Goal: Information Seeking & Learning: Learn about a topic

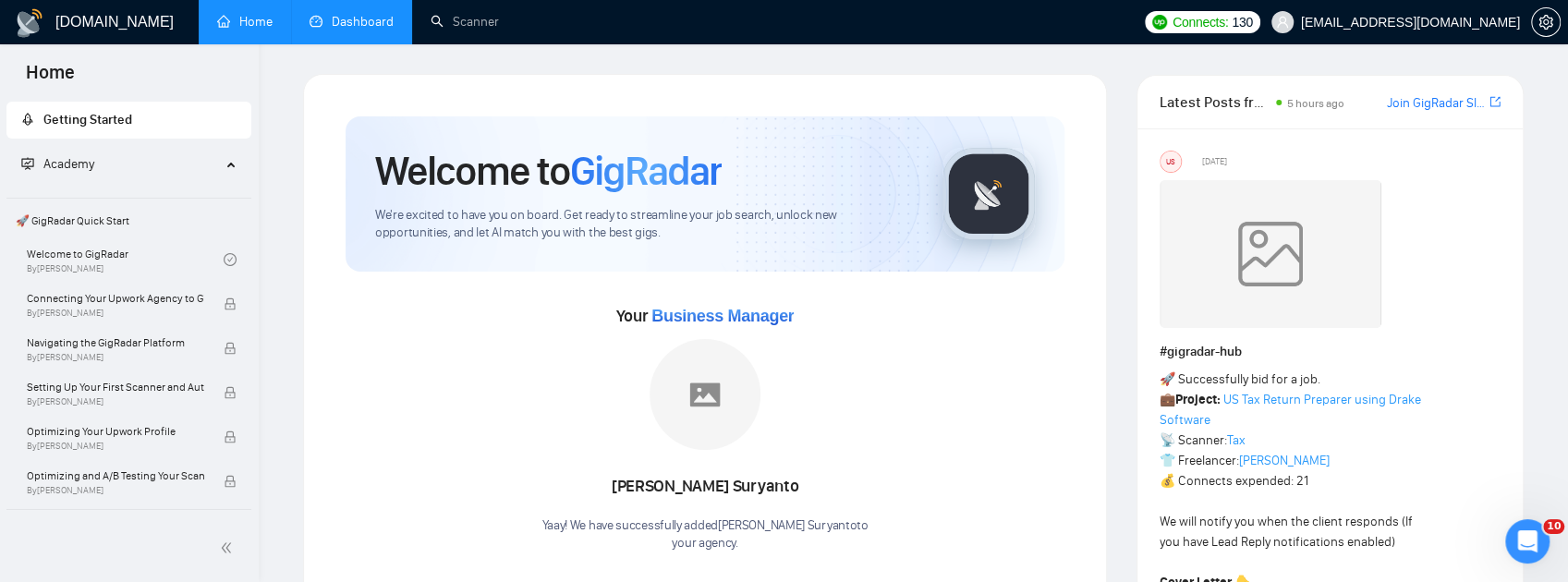
drag, startPoint x: 0, startPoint y: 0, endPoint x: 327, endPoint y: 20, distance: 327.6
click at [327, 20] on link "Dashboard" at bounding box center [352, 21] width 84 height 16
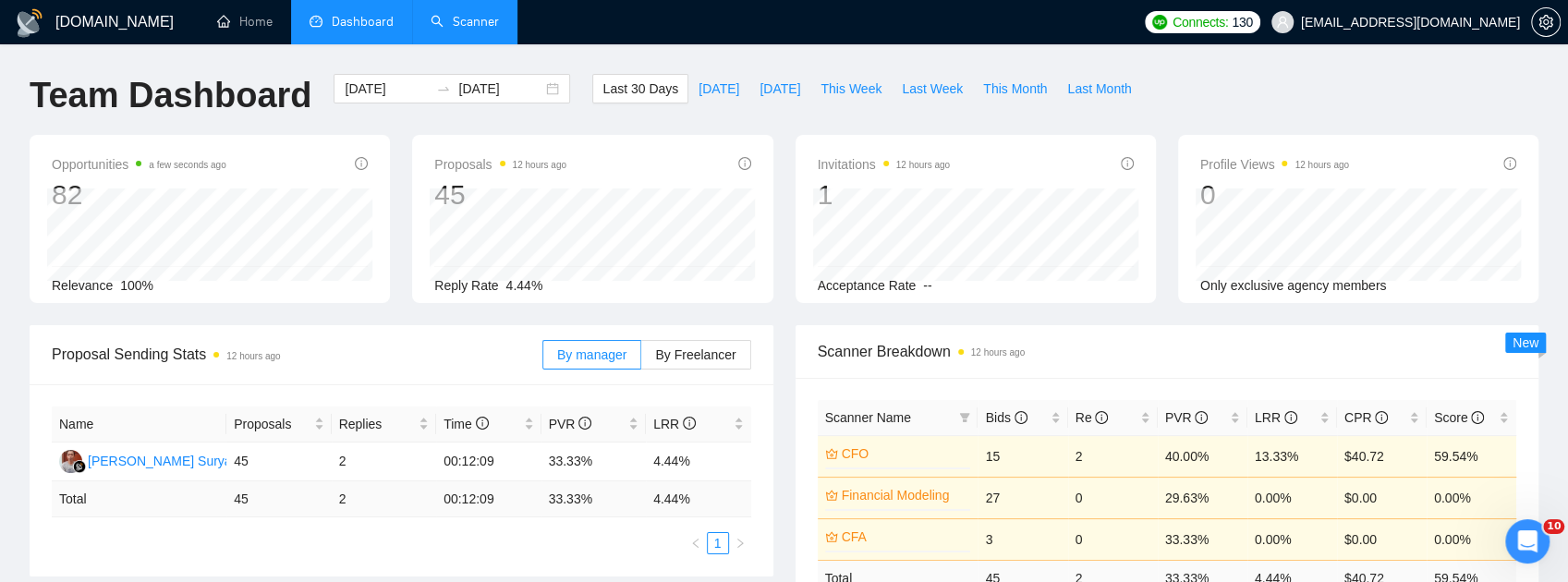
click at [468, 19] on link "Scanner" at bounding box center [465, 21] width 68 height 16
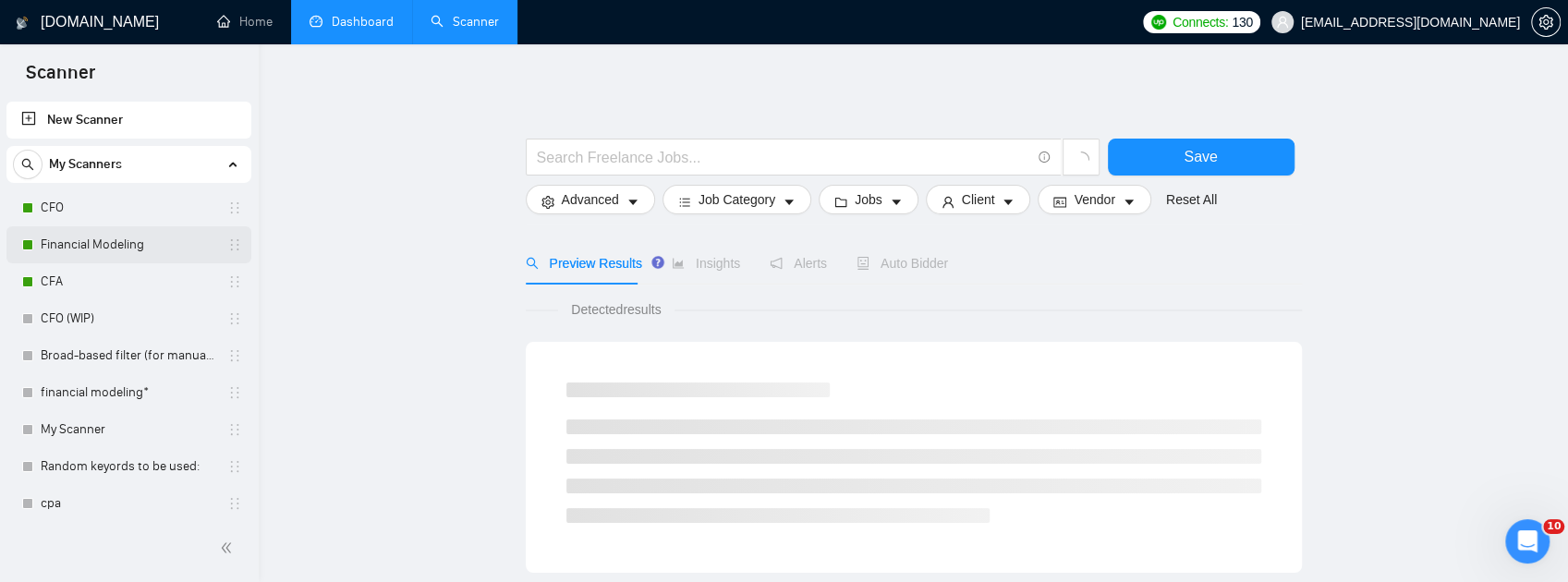
click at [96, 250] on link "Financial Modeling" at bounding box center [129, 245] width 175 height 37
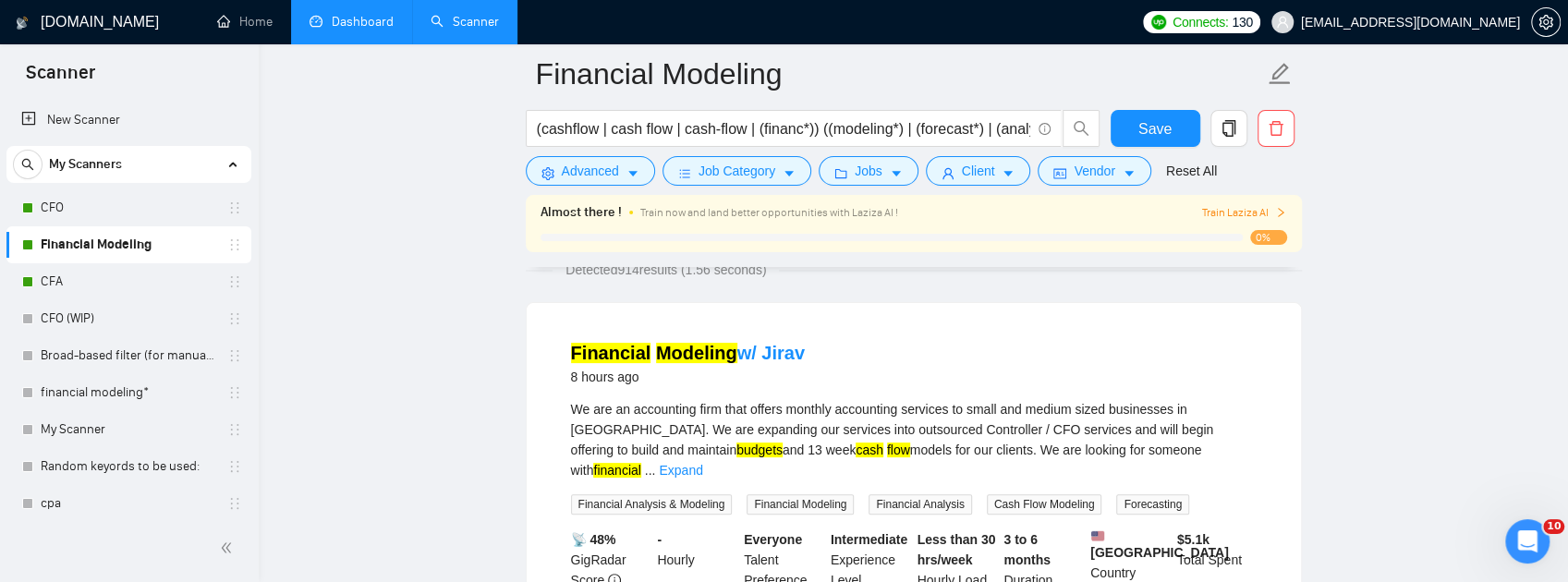
scroll to position [246, 0]
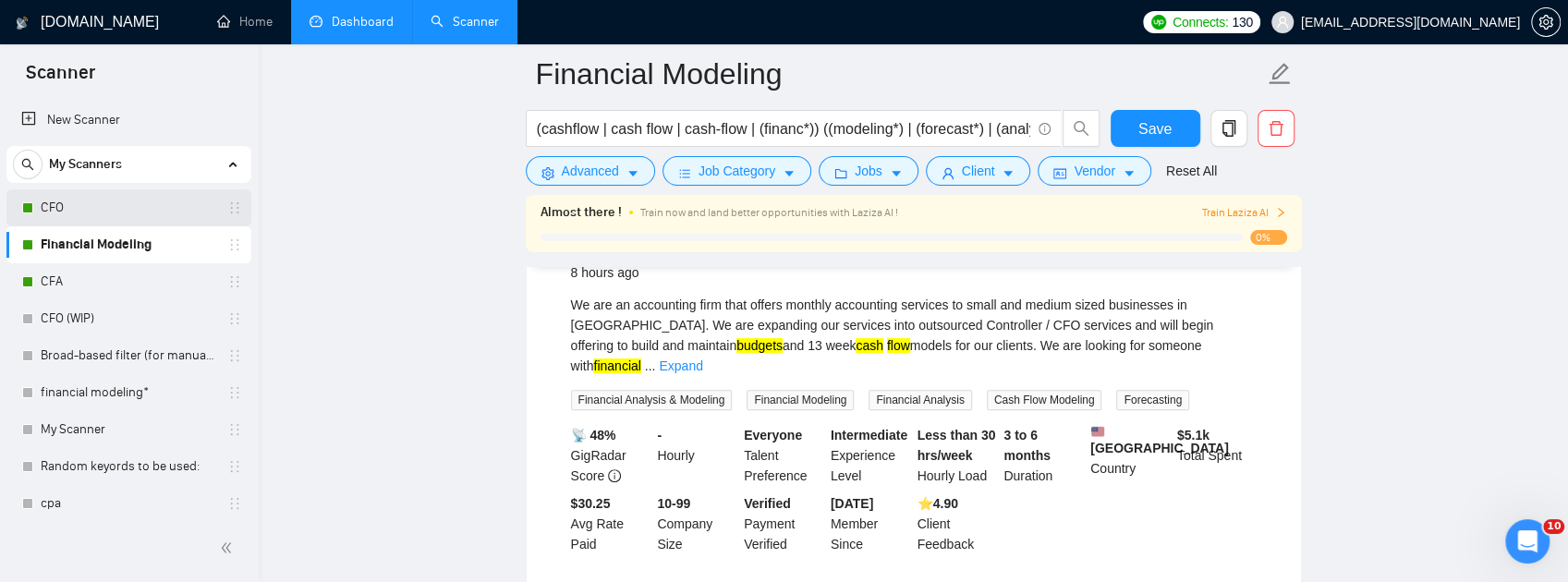
click at [76, 214] on link "CFO" at bounding box center [129, 208] width 175 height 37
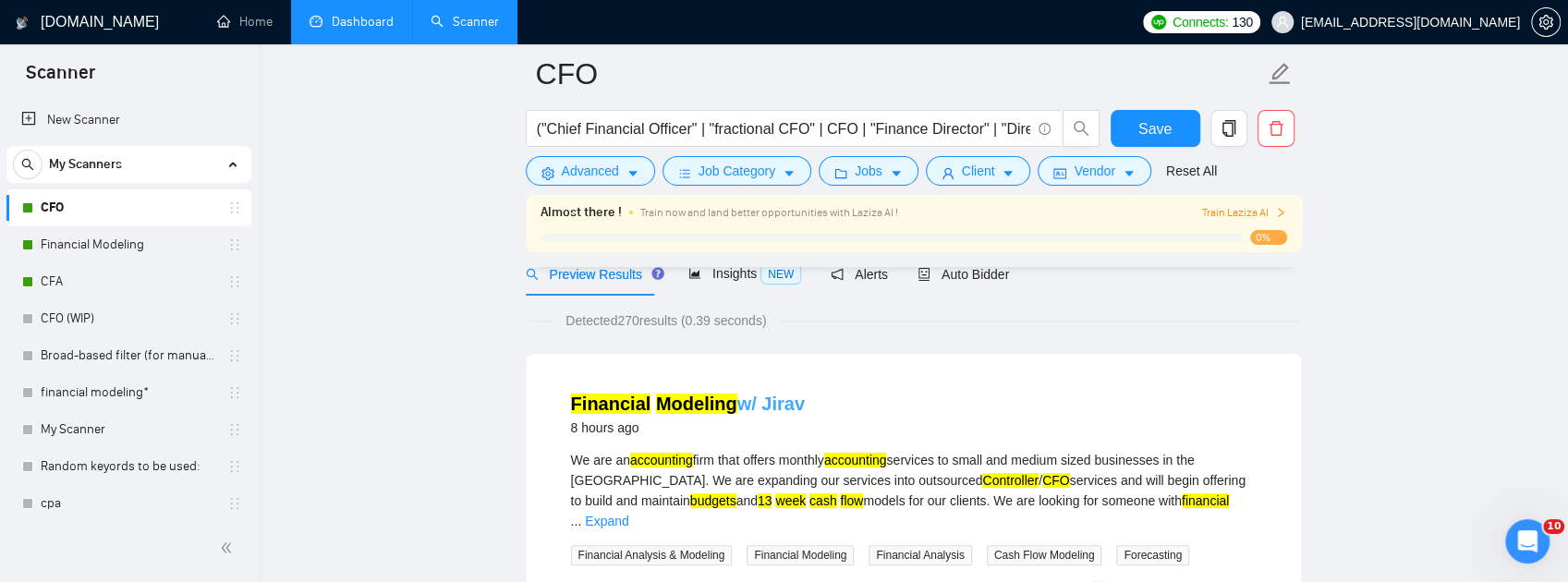
scroll to position [185, 0]
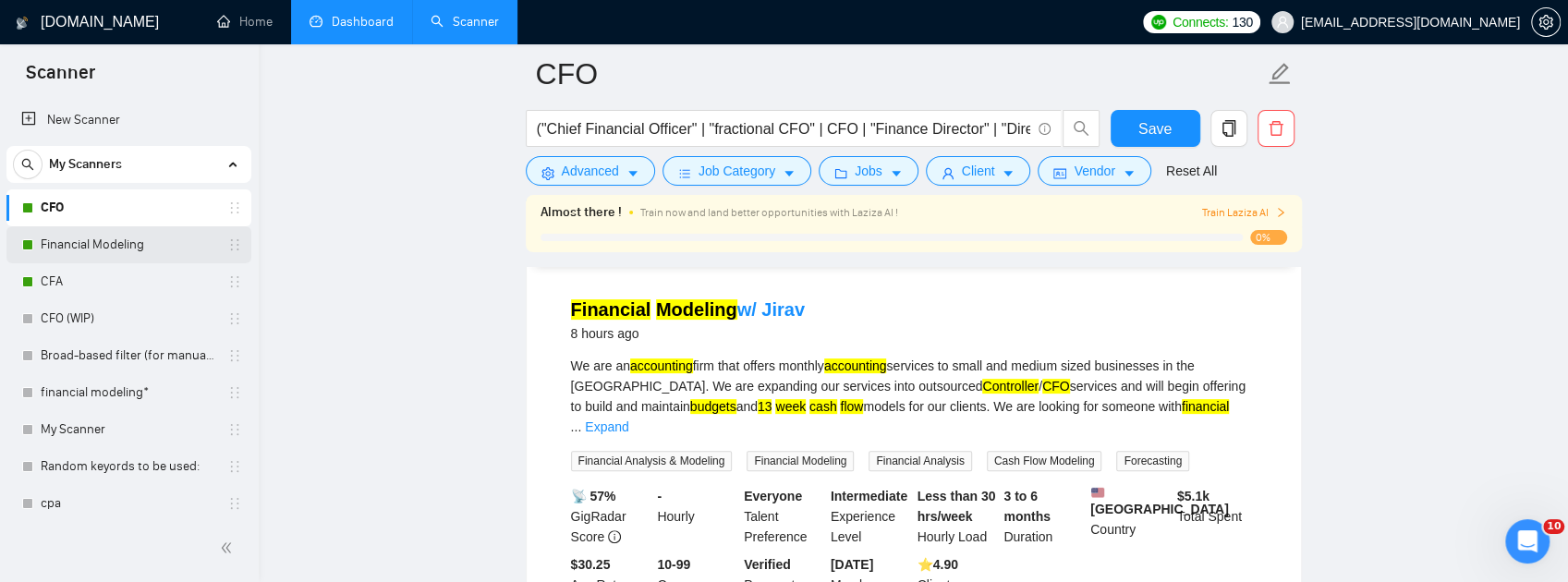
click at [95, 238] on link "Financial Modeling" at bounding box center [129, 245] width 175 height 37
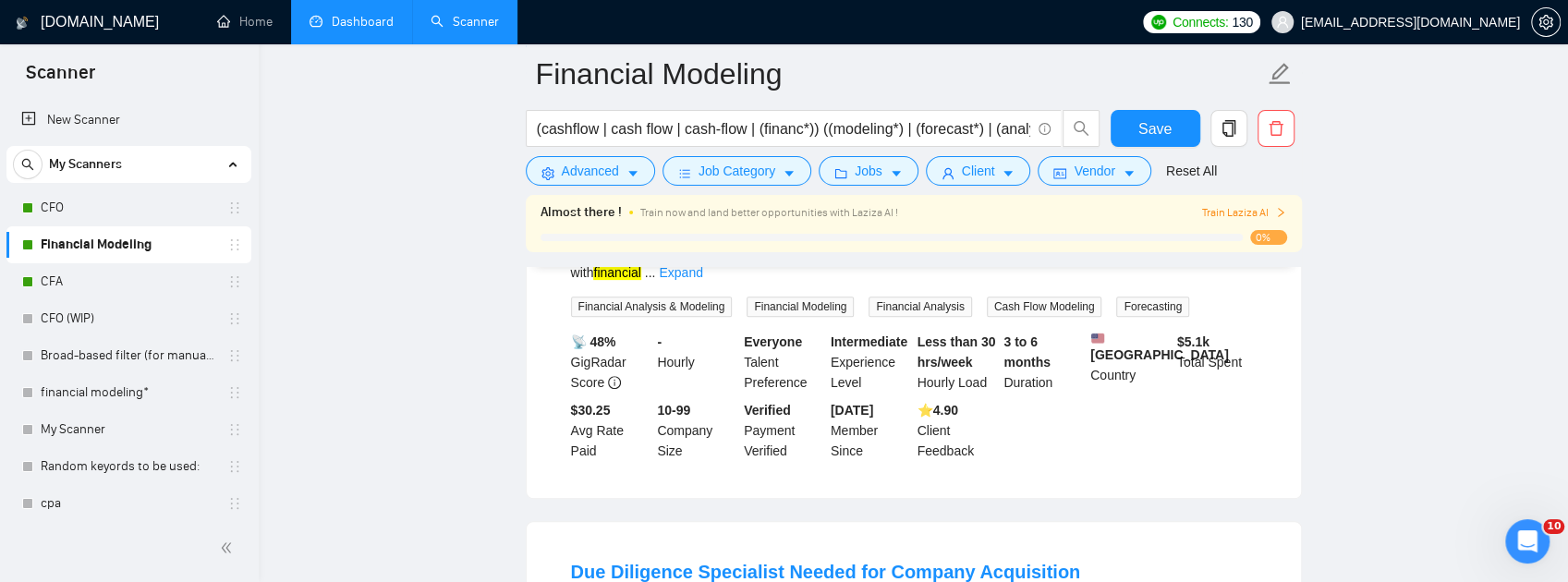
scroll to position [492, 0]
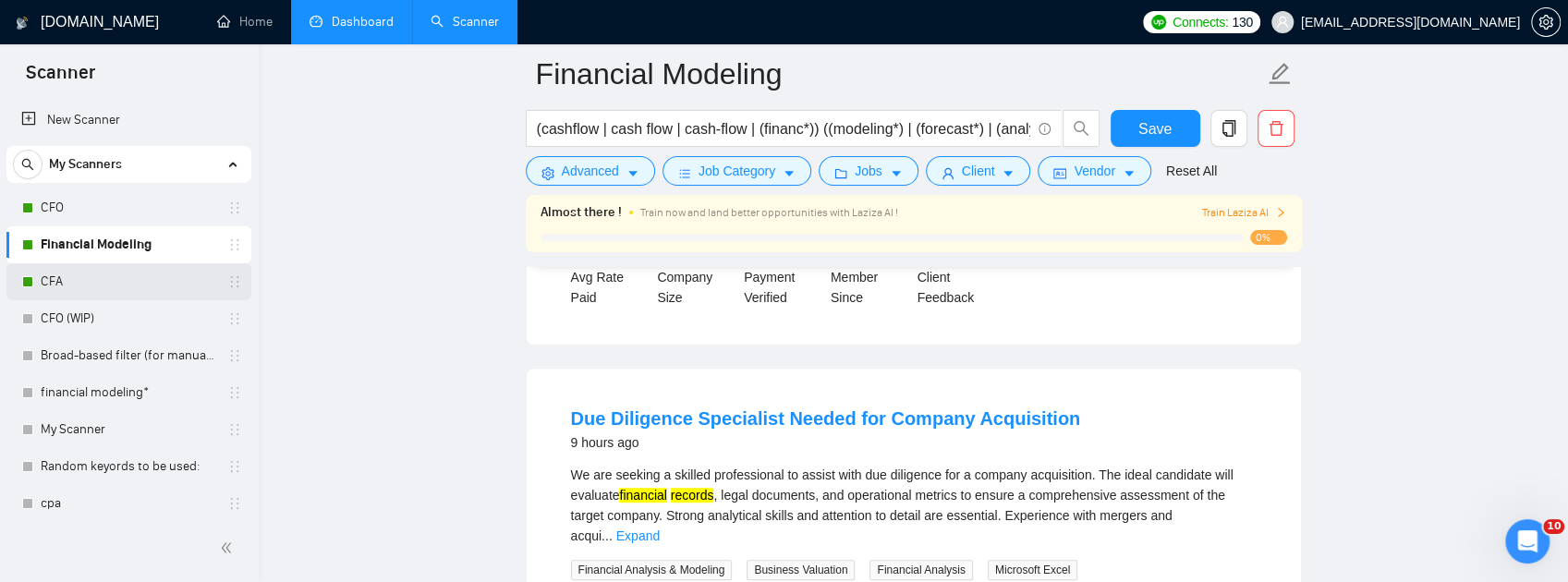
click at [93, 287] on link "CFA" at bounding box center [129, 282] width 175 height 37
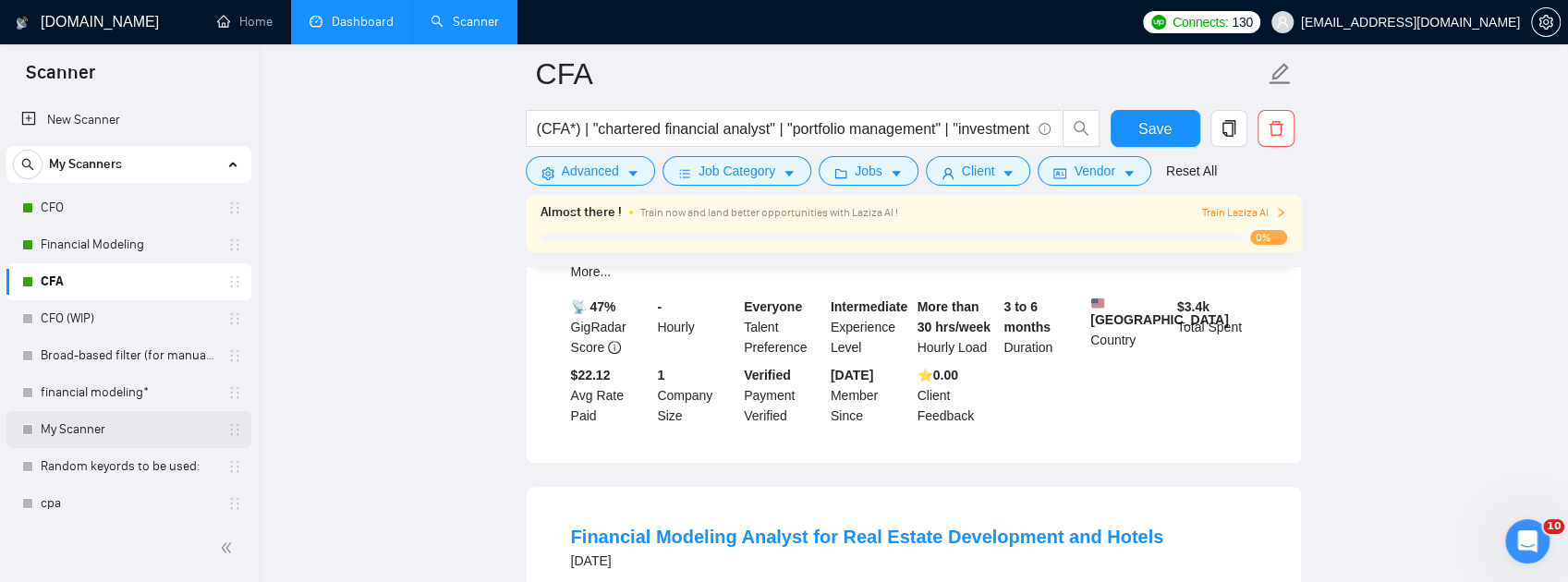
scroll to position [431, 0]
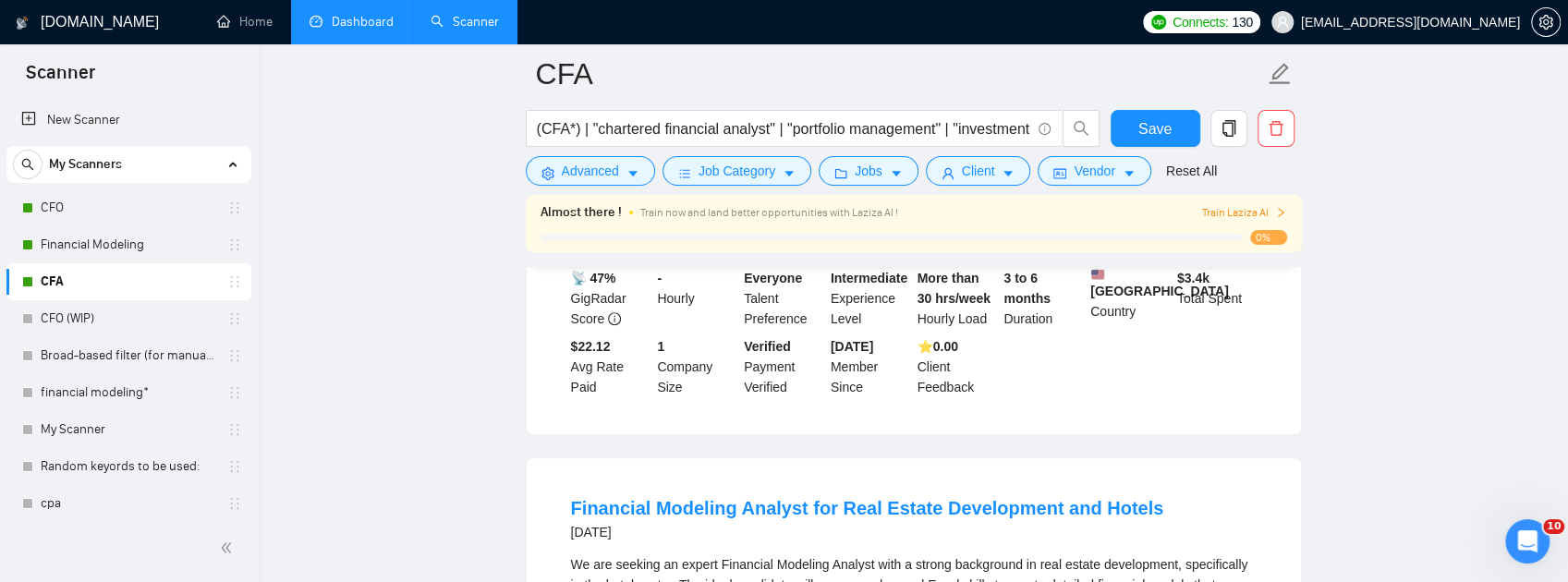
drag, startPoint x: 109, startPoint y: 396, endPoint x: 255, endPoint y: 392, distance: 146.1
click at [109, 396] on link "financial modeling*" at bounding box center [129, 393] width 175 height 37
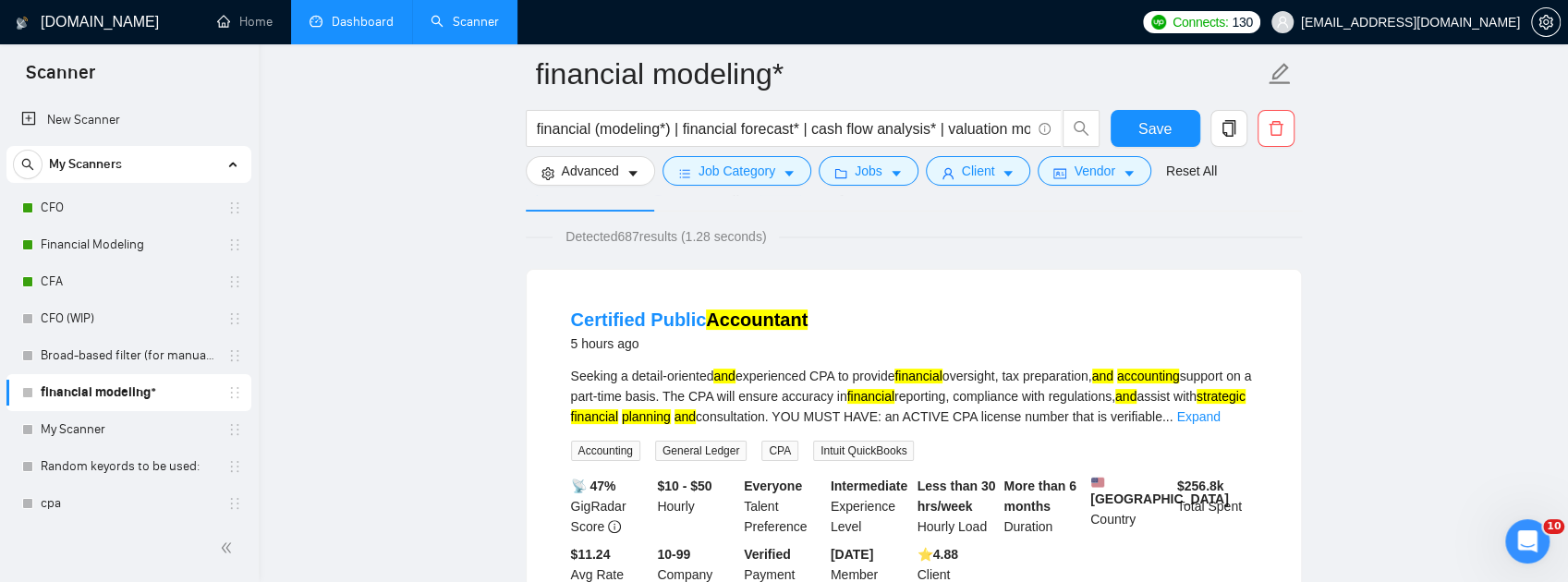
scroll to position [308, 0]
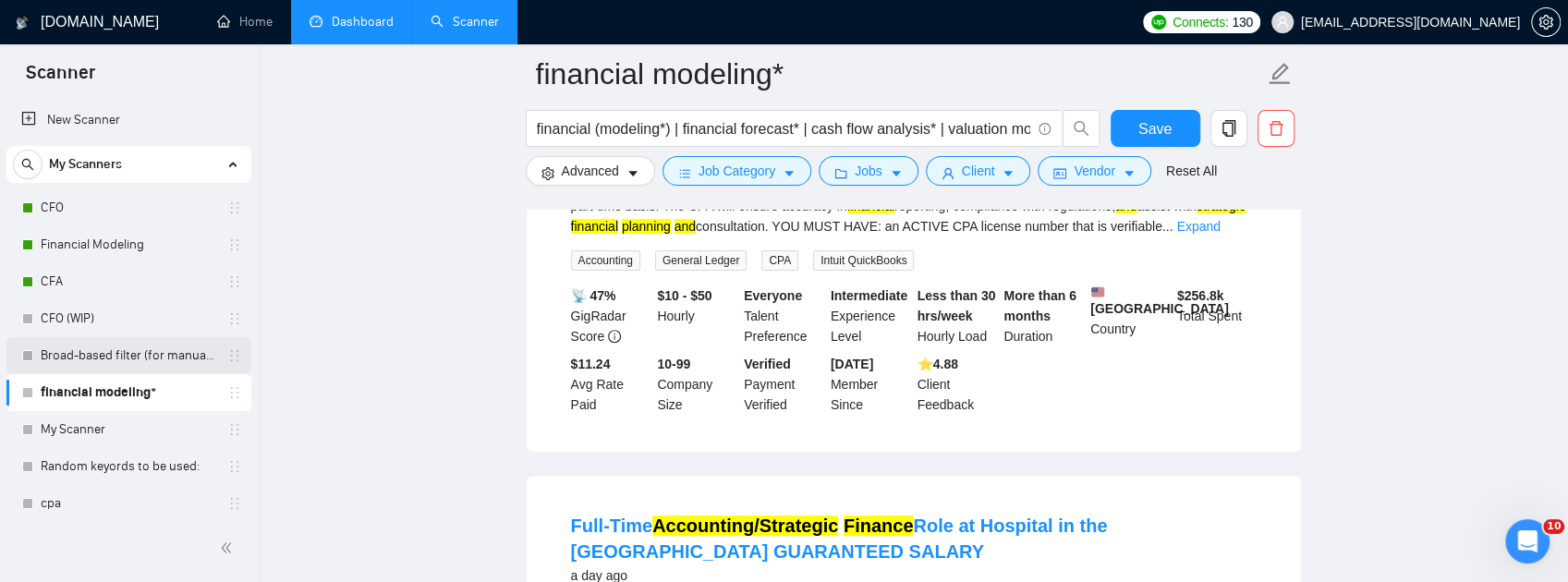
click at [74, 357] on link "Broad-based filter (for manual applications)" at bounding box center [129, 356] width 175 height 37
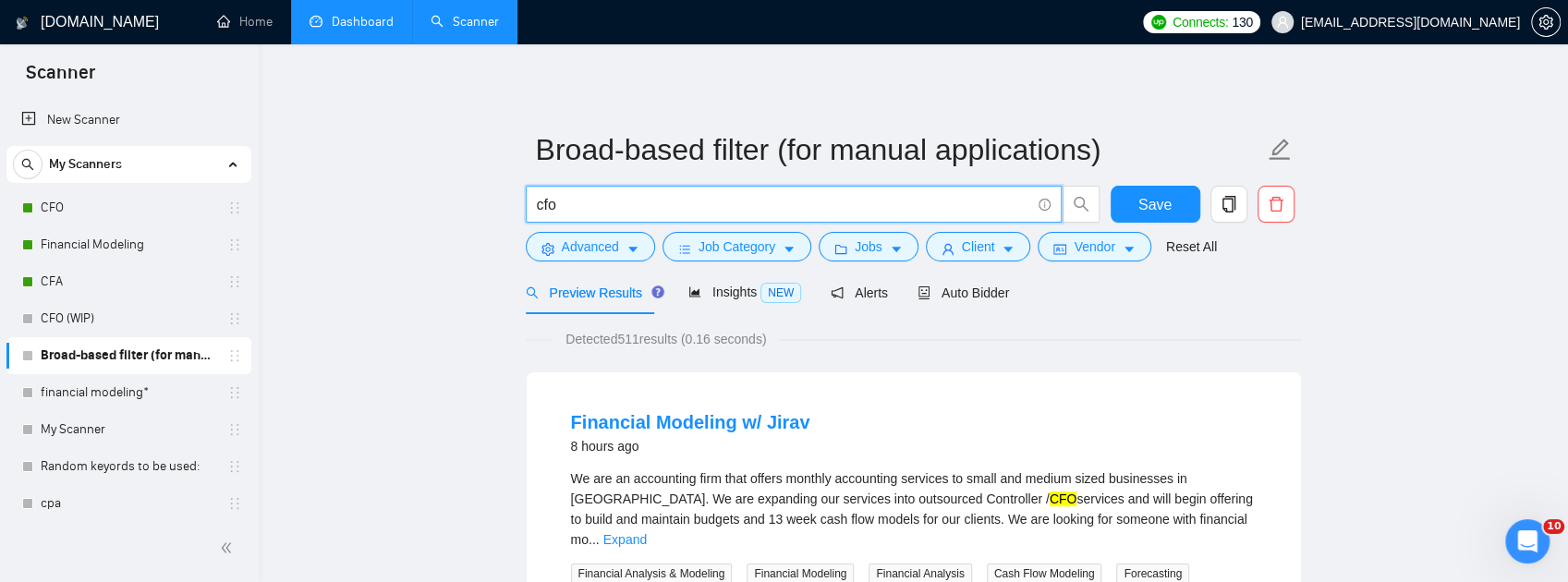
drag, startPoint x: 599, startPoint y: 203, endPoint x: 368, endPoint y: 216, distance: 231.4
type input "M&A"
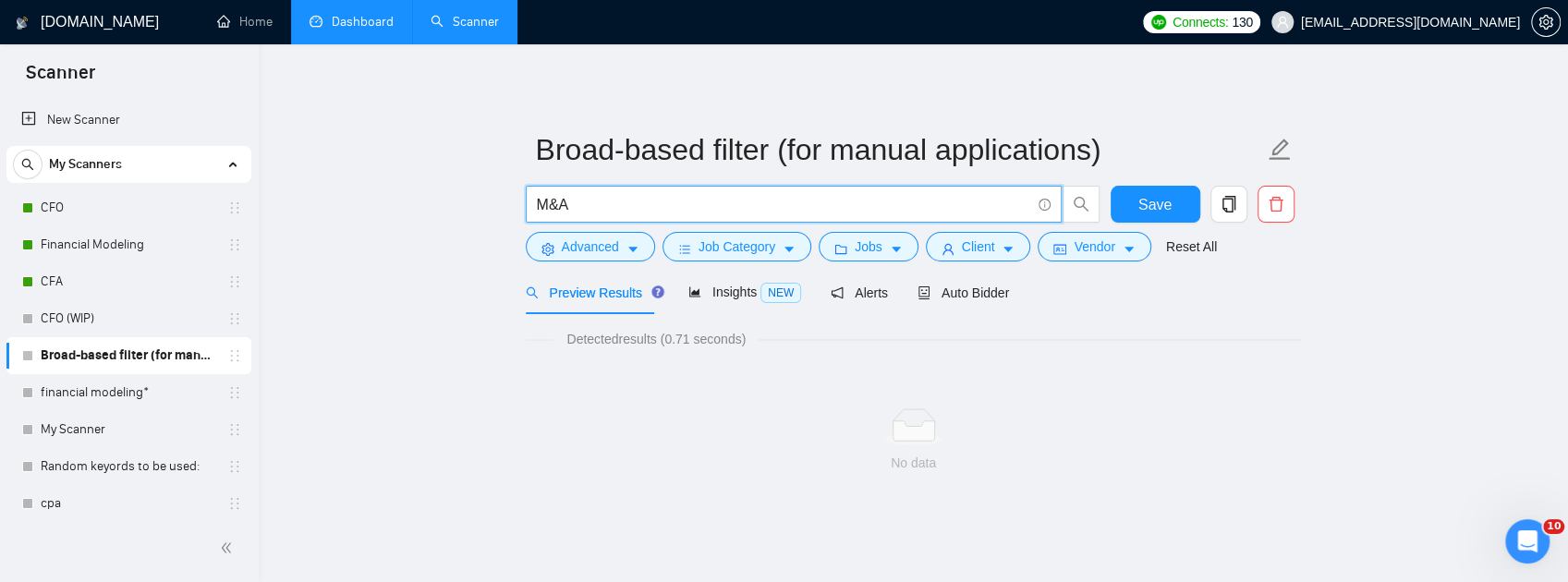
drag, startPoint x: 597, startPoint y: 202, endPoint x: 438, endPoint y: 193, distance: 159.3
click at [438, 193] on main "Broad-based filter (for manual applications) M&A Save Advanced Job Category Job…" at bounding box center [913, 295] width 1250 height 444
type input "financial analyst"
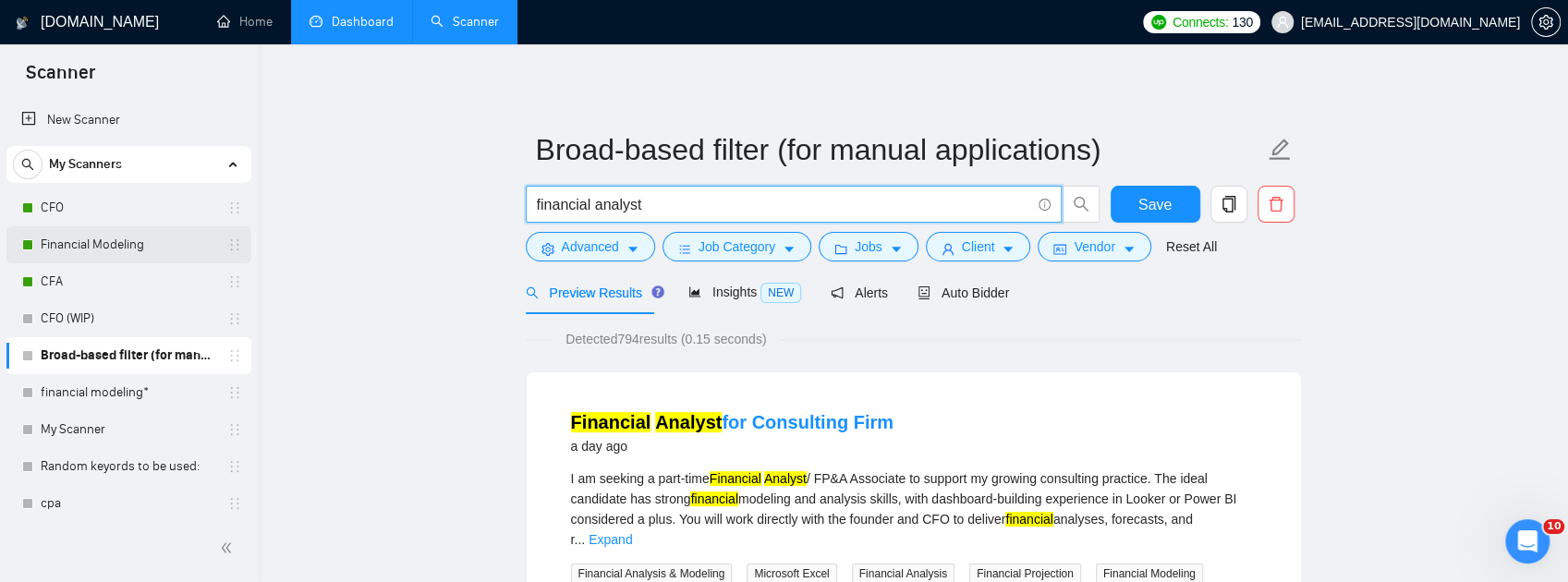
click at [85, 244] on link "Financial Modeling" at bounding box center [129, 245] width 175 height 37
